Goal: Book appointment/travel/reservation

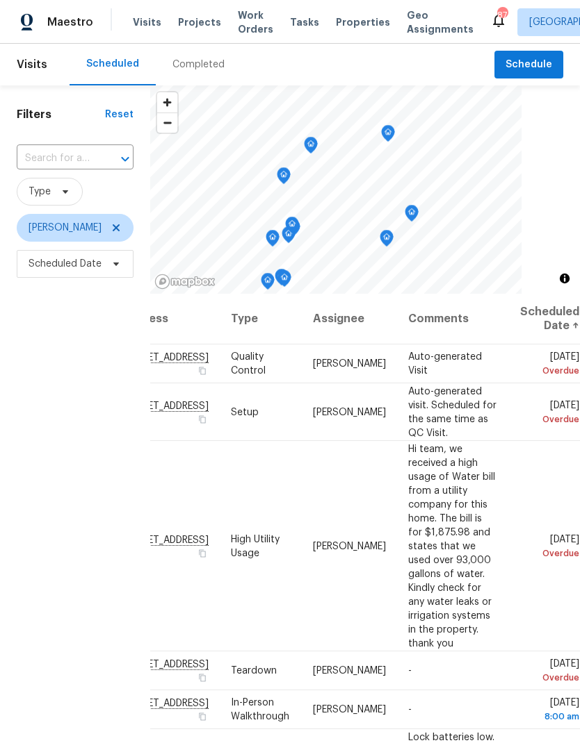
scroll to position [0, 115]
click at [0, 0] on icon at bounding box center [0, 0] width 0 height 0
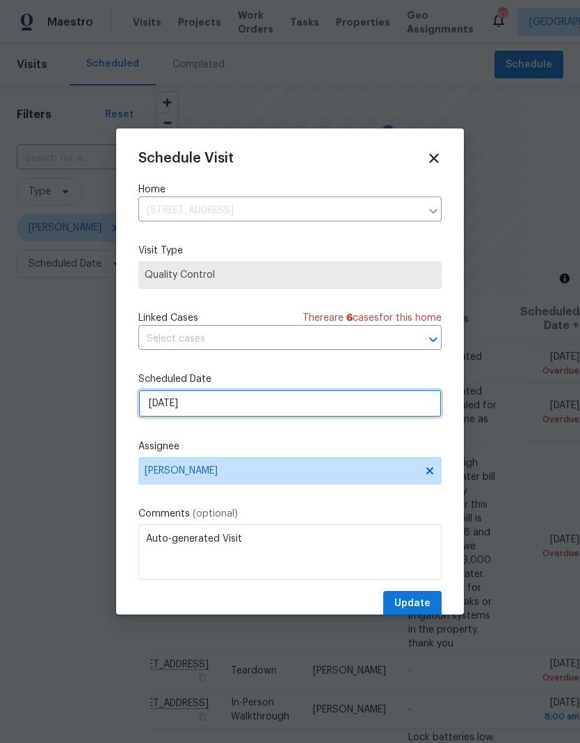
click at [158, 408] on input "[DATE]" at bounding box center [289, 404] width 303 height 28
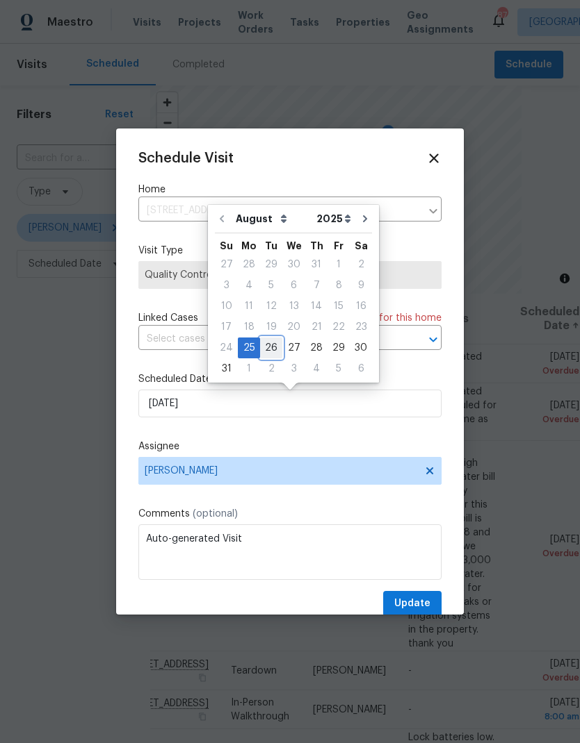
click at [263, 345] on div "26" at bounding box center [271, 347] width 22 height 19
type input "[DATE]"
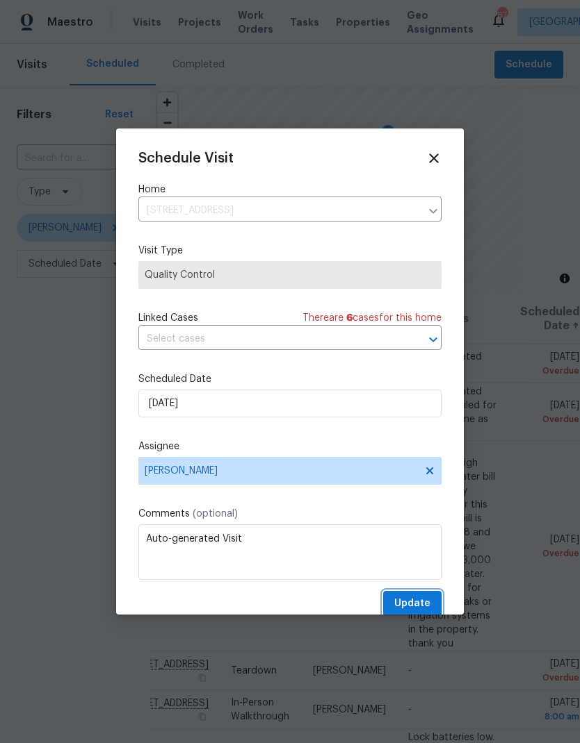
click at [414, 604] on span "Update" at bounding box center [412, 603] width 36 height 17
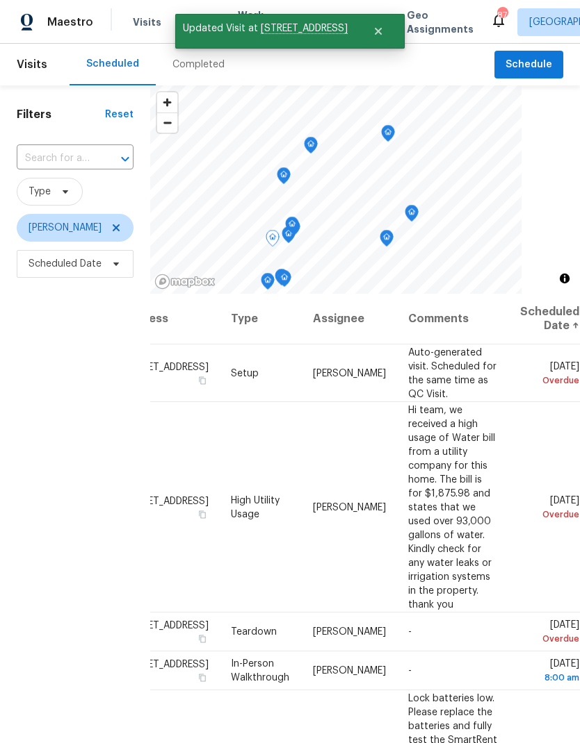
click at [0, 0] on icon at bounding box center [0, 0] width 0 height 0
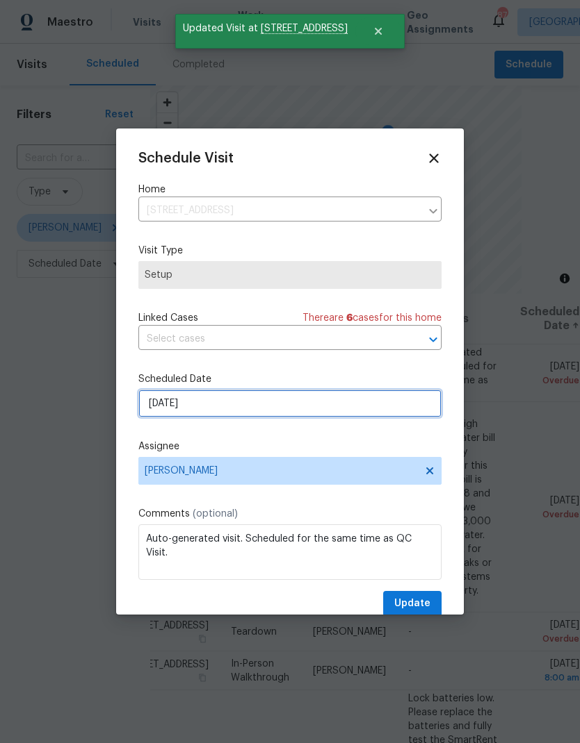
click at [153, 405] on input "[DATE]" at bounding box center [289, 404] width 303 height 28
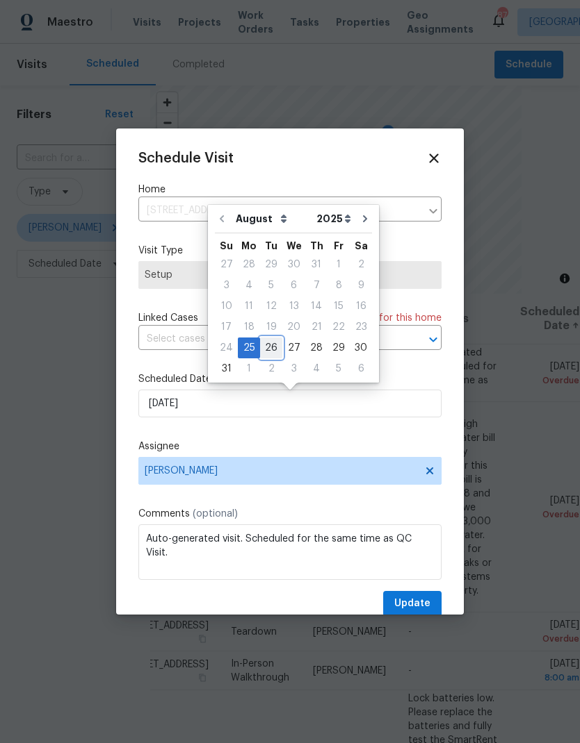
click at [265, 345] on div "26" at bounding box center [271, 347] width 22 height 19
type input "[DATE]"
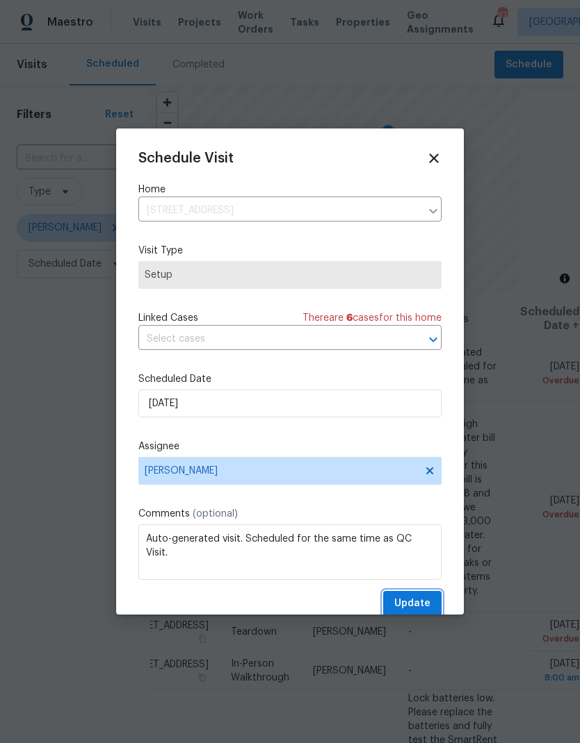
click at [409, 609] on span "Update" at bounding box center [412, 603] width 36 height 17
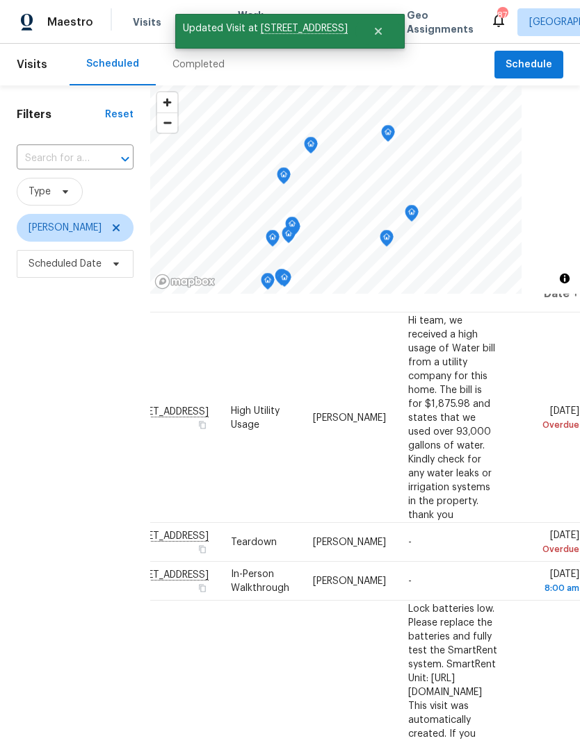
scroll to position [32, 115]
click at [0, 0] on icon at bounding box center [0, 0] width 0 height 0
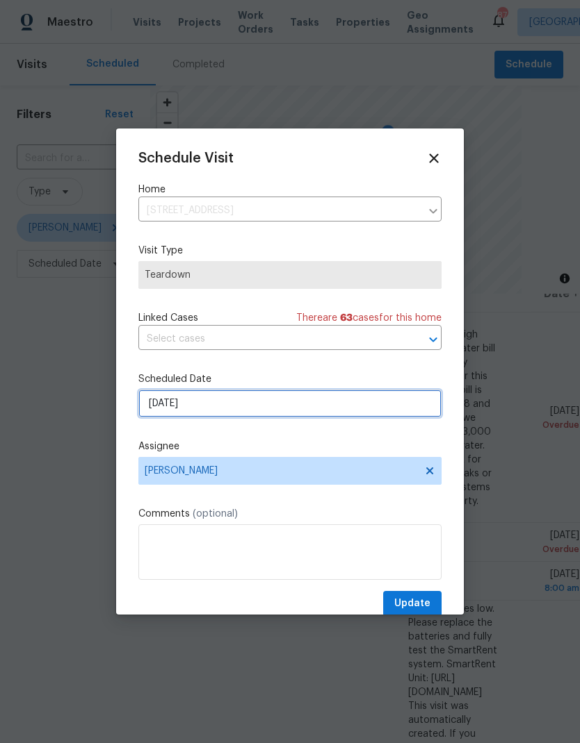
click at [159, 408] on input "[DATE]" at bounding box center [289, 404] width 303 height 28
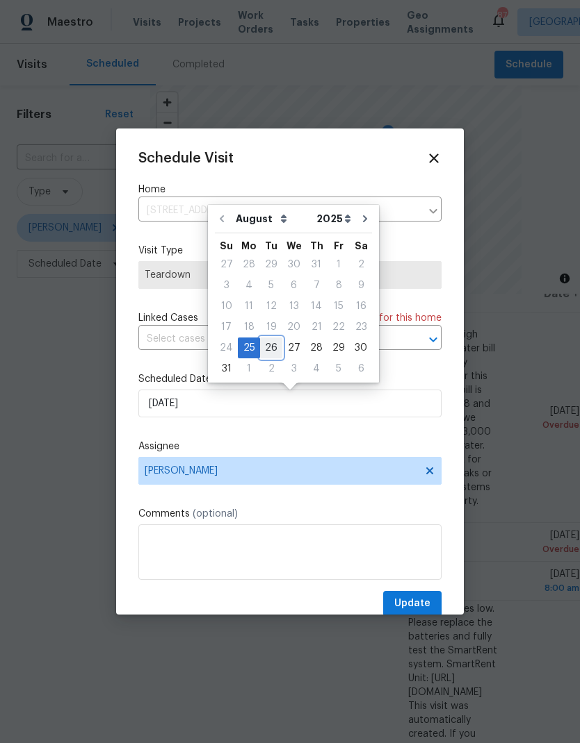
click at [266, 355] on div "26" at bounding box center [271, 347] width 22 height 19
type input "[DATE]"
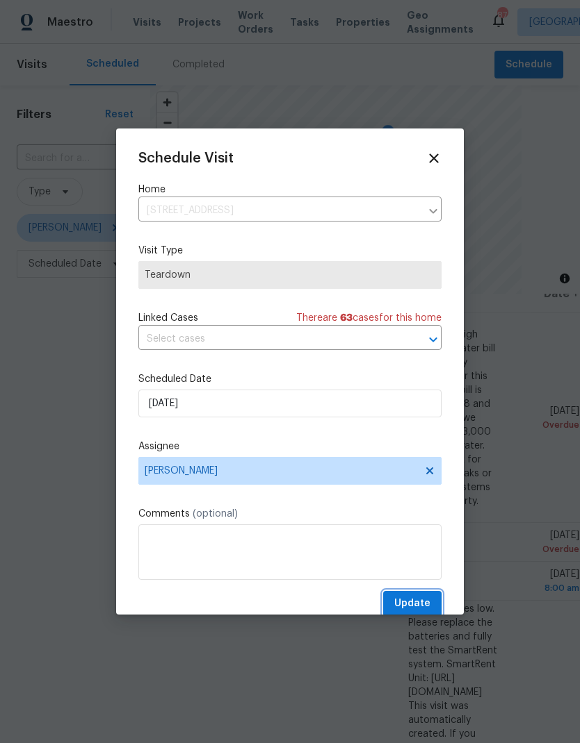
click at [424, 612] on span "Update" at bounding box center [412, 603] width 36 height 17
